Goal: Use online tool/utility: Use online tool/utility

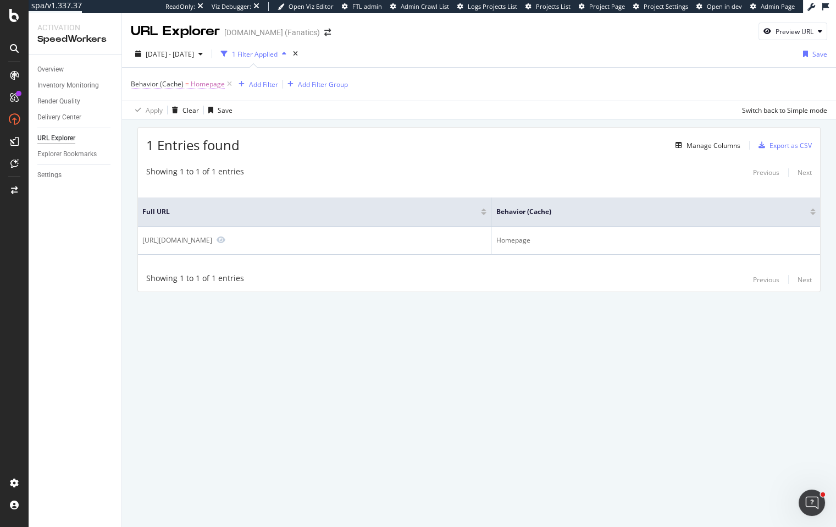
click at [203, 89] on span "Homepage" at bounding box center [208, 83] width 34 height 15
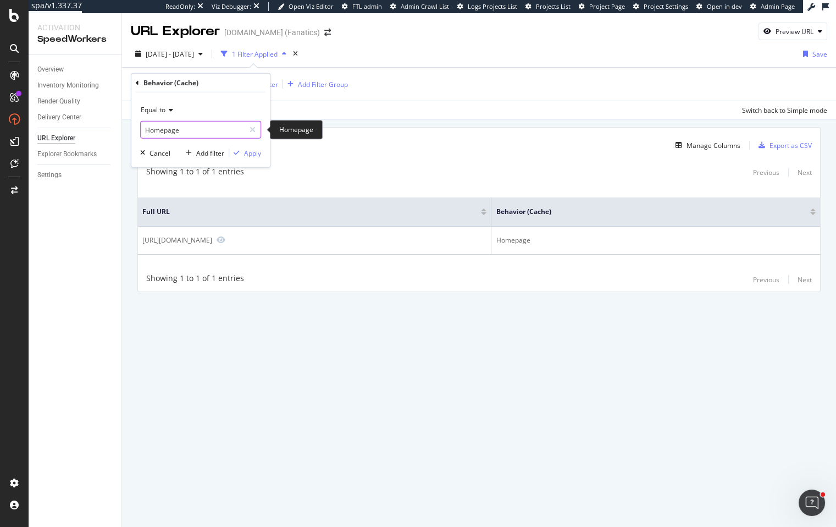
click at [189, 132] on input "Homepage" at bounding box center [193, 130] width 104 height 18
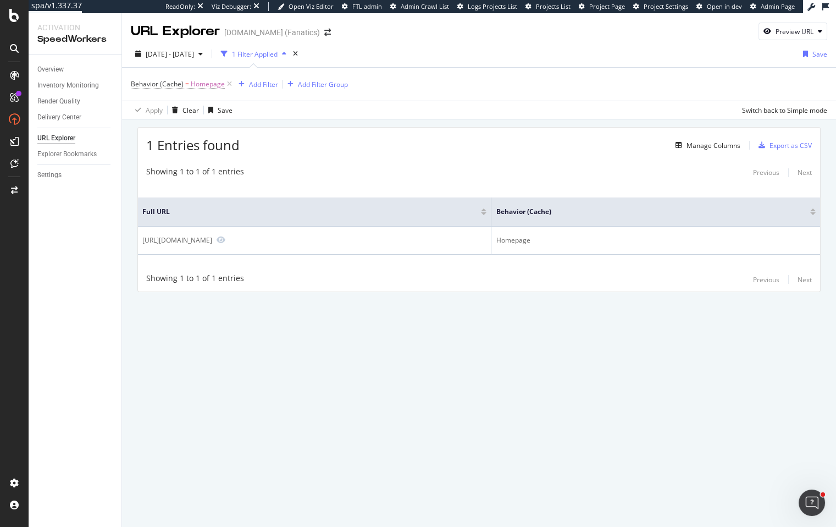
click at [343, 154] on div "1 Entries found Manage Columns Export as CSV" at bounding box center [479, 141] width 682 height 27
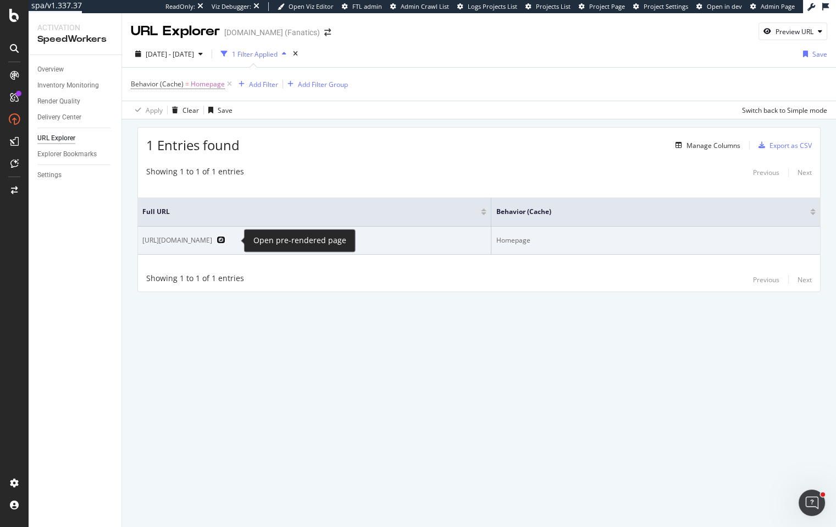
click at [225, 241] on icon "Preview https://www.mlbshop.com/" at bounding box center [221, 240] width 9 height 8
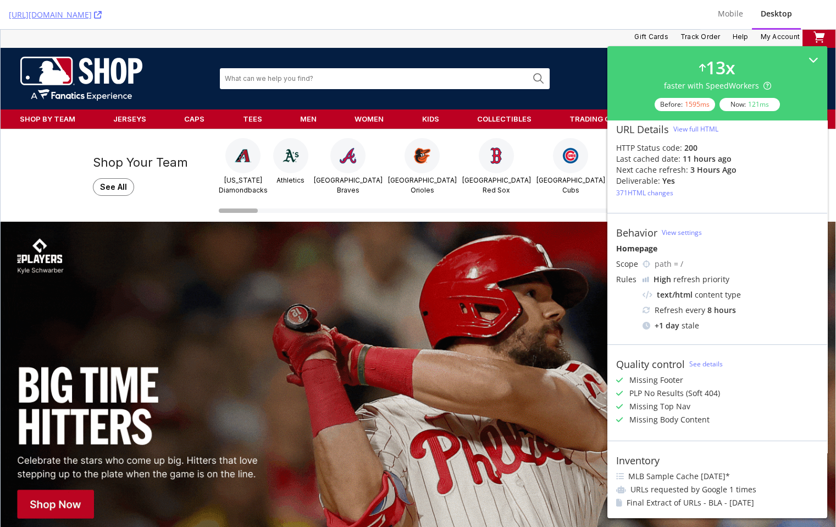
scroll to position [15, 0]
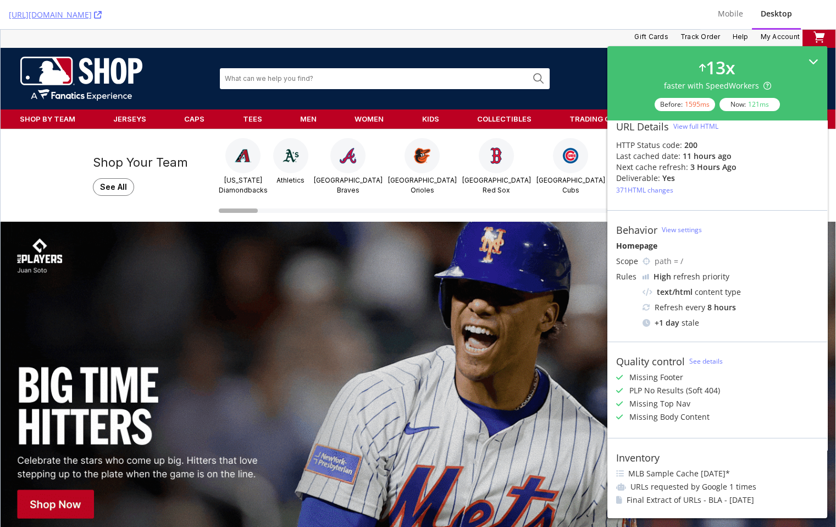
click at [809, 58] on icon at bounding box center [814, 62] width 10 height 10
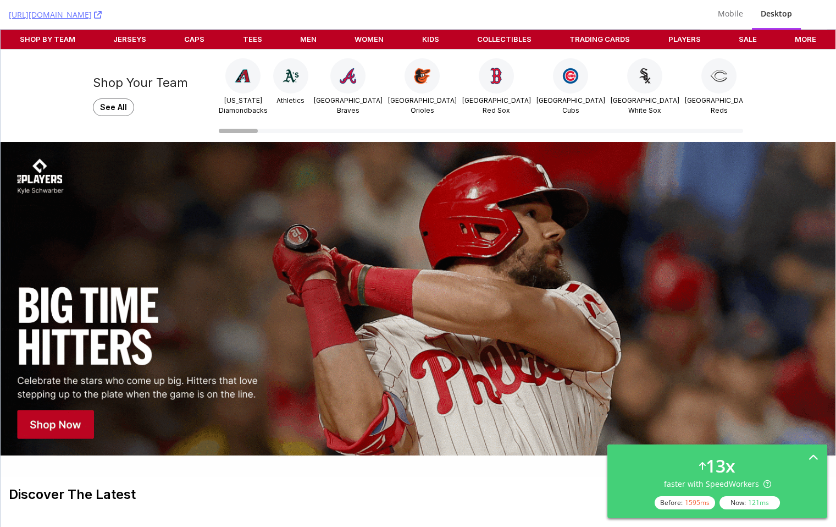
scroll to position [0, 0]
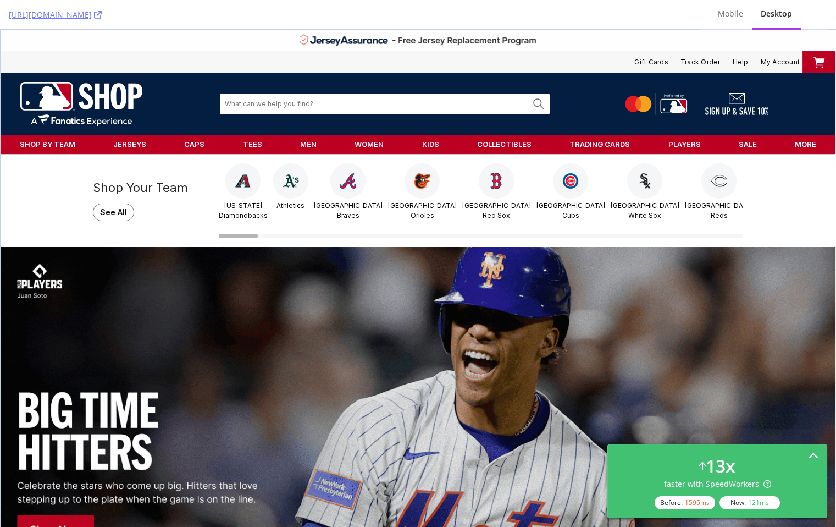
click at [818, 456] on icon at bounding box center [814, 456] width 10 height 10
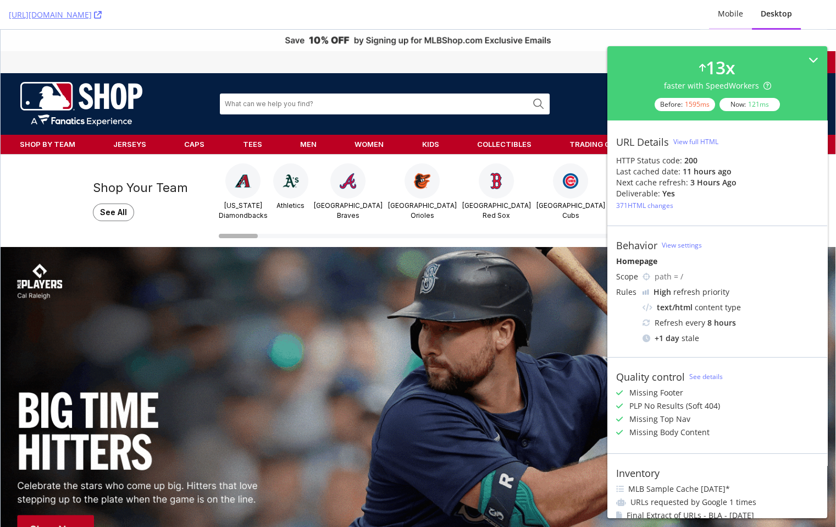
click at [734, 18] on div "Mobile" at bounding box center [730, 13] width 25 height 11
